Goal: Obtain resource: Obtain resource

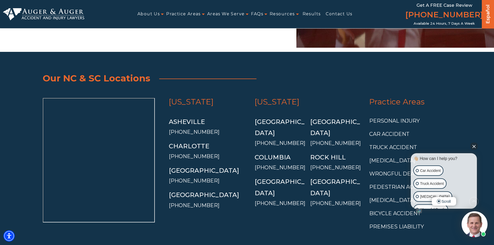
scroll to position [1890, 0]
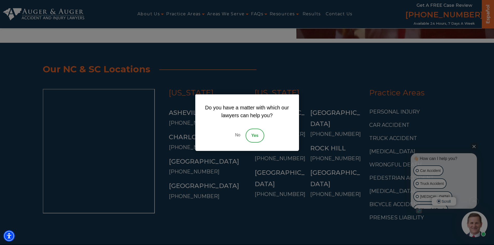
click at [237, 135] on link "No" at bounding box center [238, 136] width 16 height 14
